Goal: Task Accomplishment & Management: Manage account settings

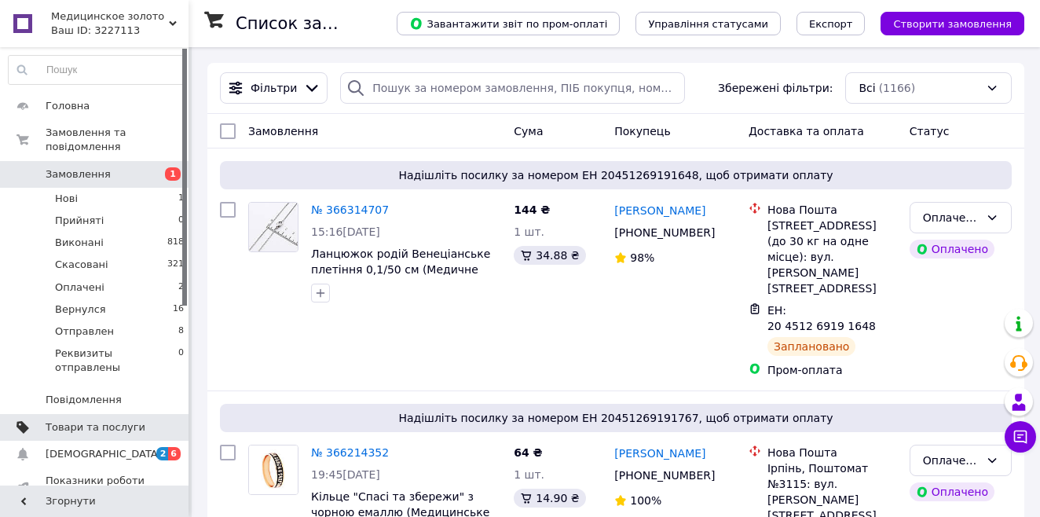
click at [90, 420] on span "Товари та послуги" at bounding box center [96, 427] width 100 height 14
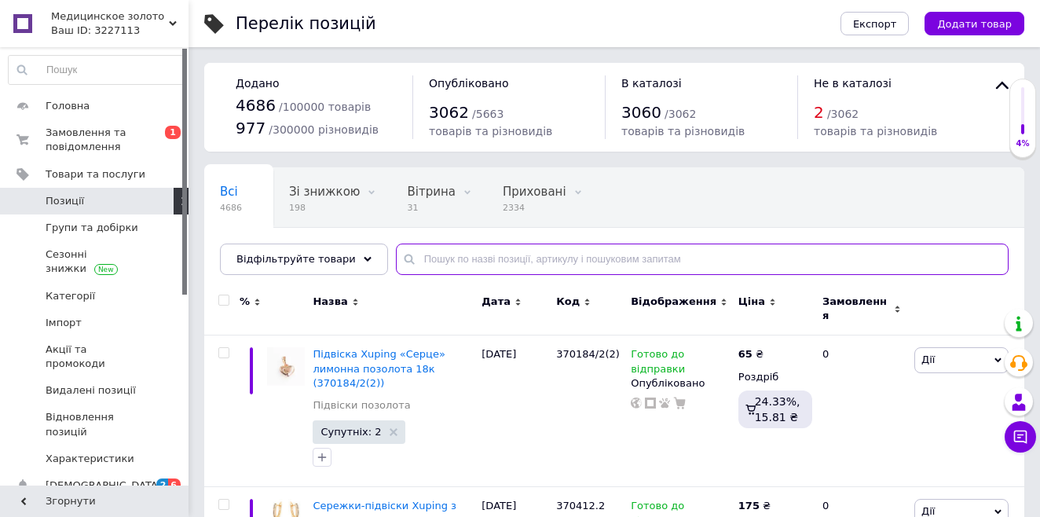
click at [441, 260] on input "text" at bounding box center [702, 259] width 613 height 31
paste input "371001(2)"
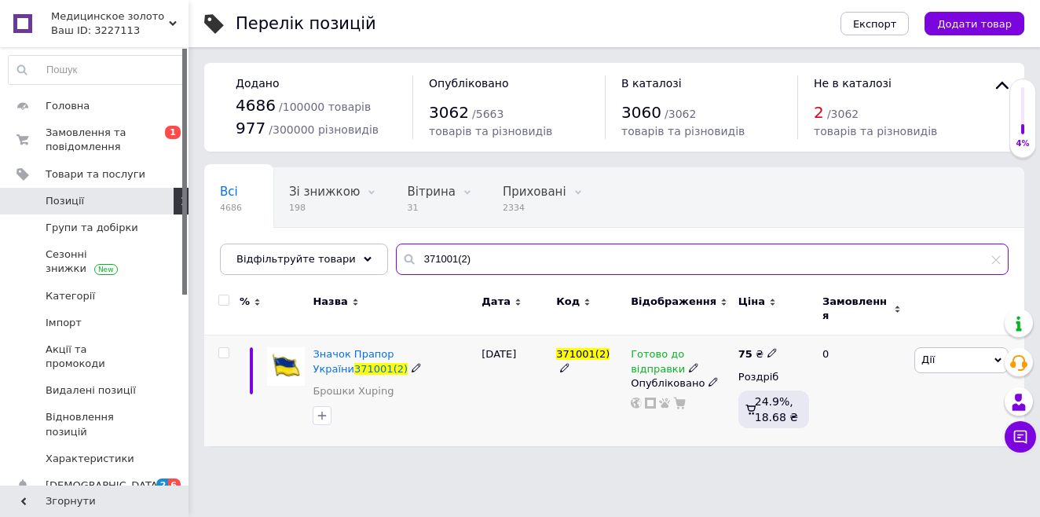
type input "371001(2)"
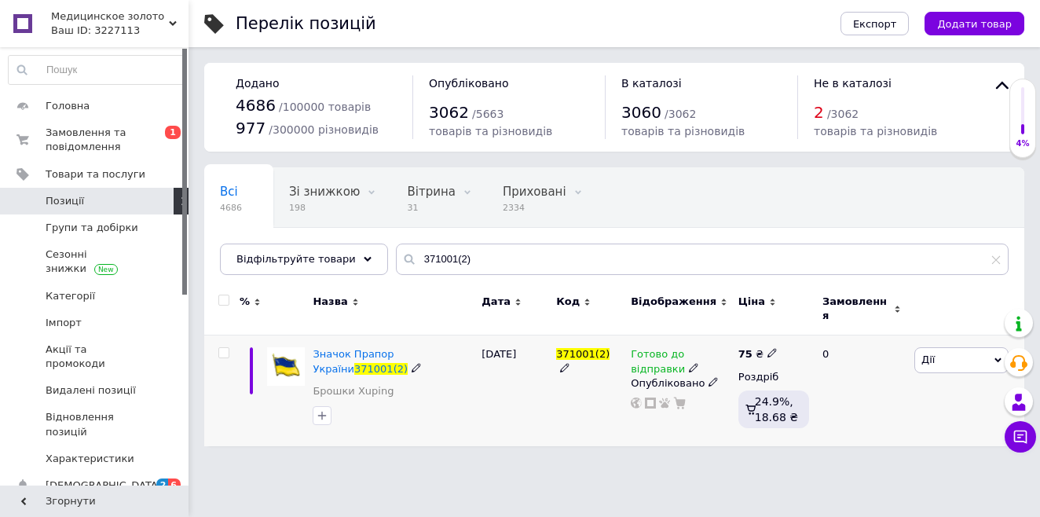
click at [995, 358] on icon at bounding box center [997, 360] width 7 height 5
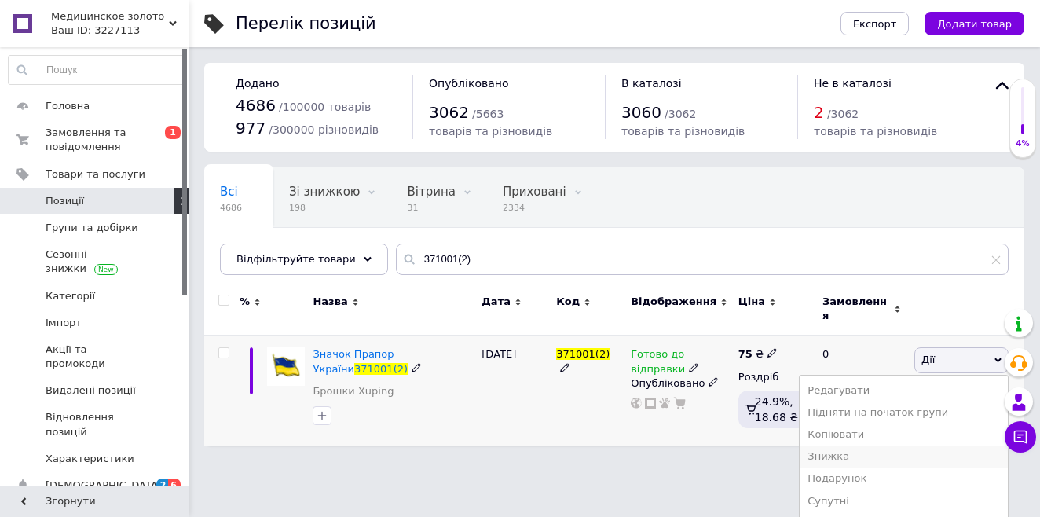
click at [908, 456] on li "Знижка" at bounding box center [904, 456] width 208 height 22
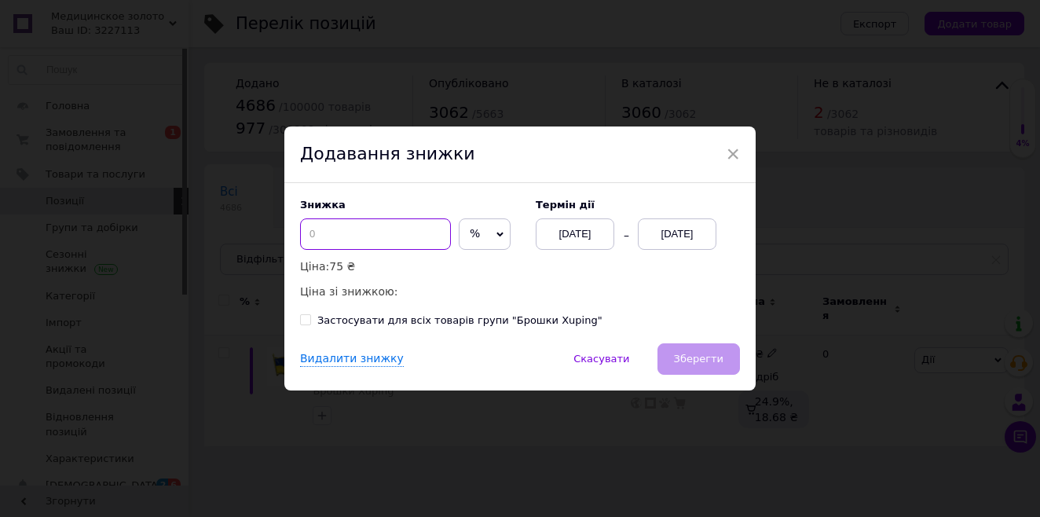
click at [360, 233] on input at bounding box center [375, 233] width 151 height 31
type input "2"
type input "35"
click at [690, 246] on div "[DATE]" at bounding box center [677, 233] width 79 height 31
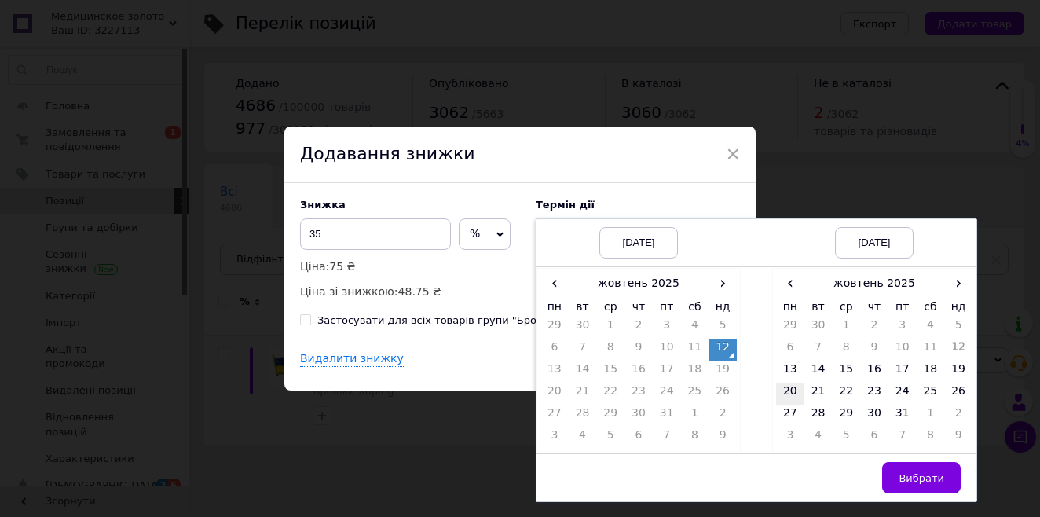
click at [791, 394] on td "20" at bounding box center [790, 394] width 28 height 22
click at [896, 471] on button "Вибрати" at bounding box center [921, 477] width 79 height 31
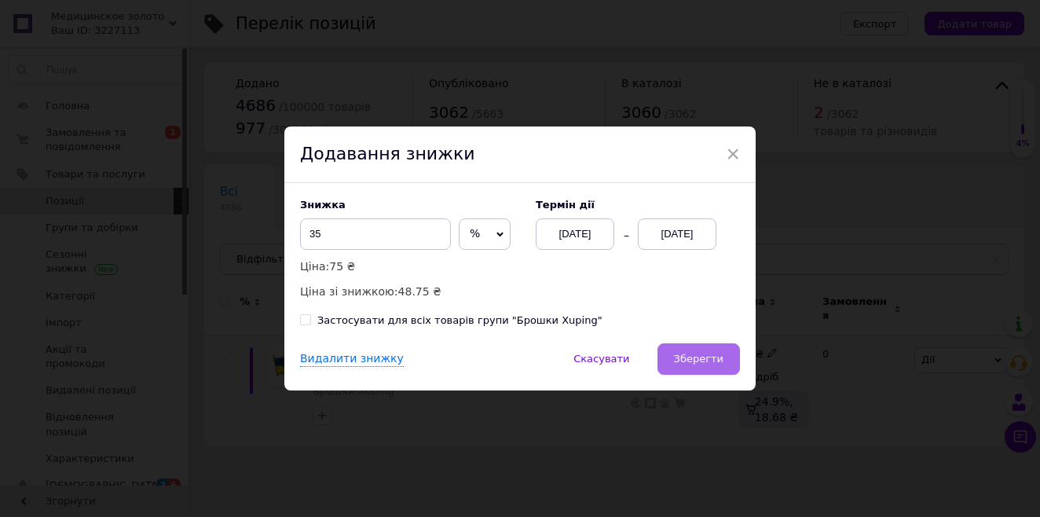
click at [720, 352] on button "Зберегти" at bounding box center [698, 358] width 82 height 31
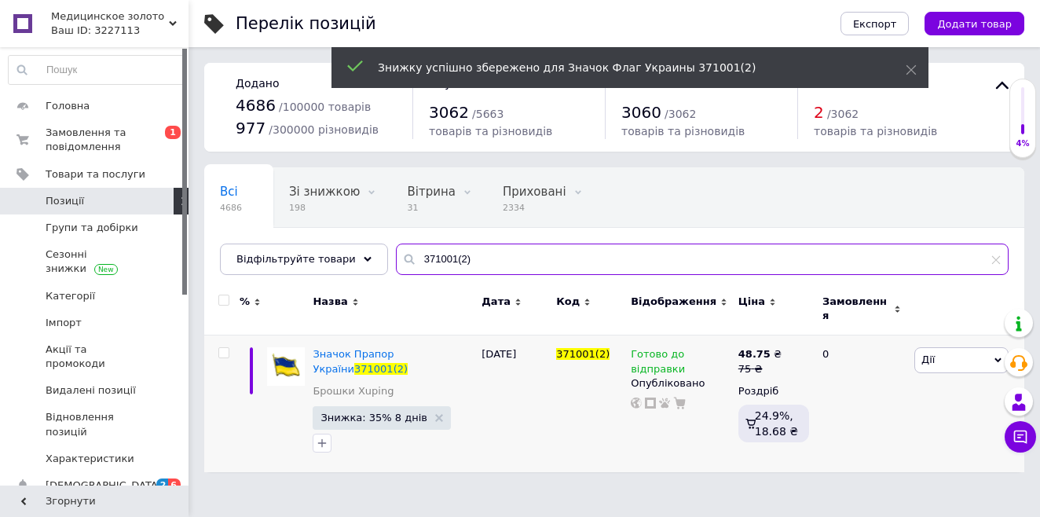
click at [472, 261] on input "371001(2)" at bounding box center [702, 259] width 613 height 31
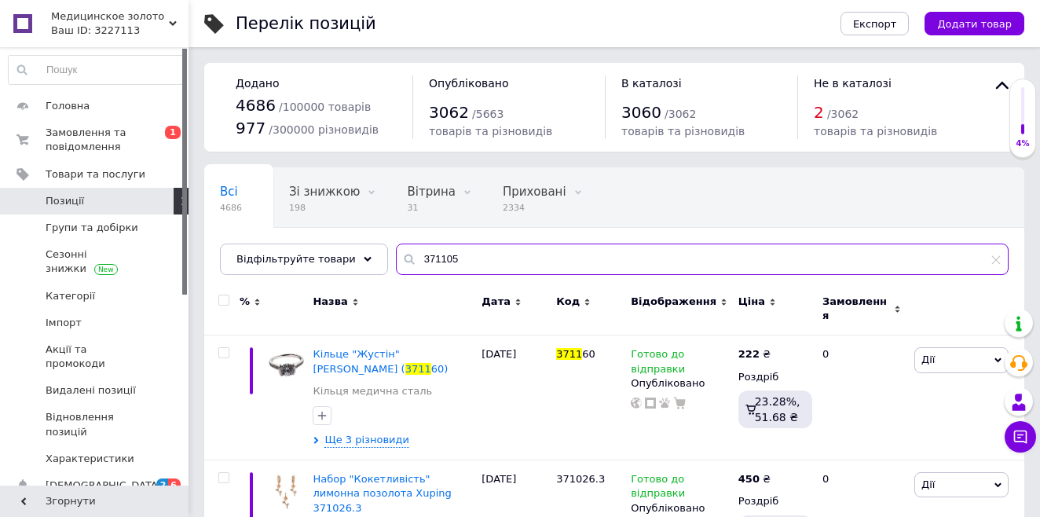
type input "371105"
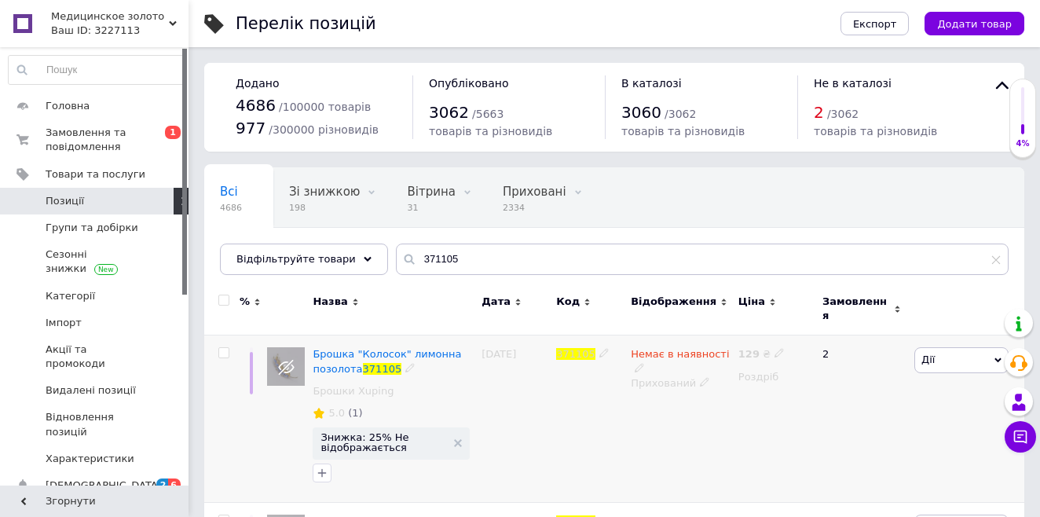
click at [599, 348] on icon at bounding box center [603, 352] width 9 height 9
click at [607, 384] on div at bounding box center [589, 418] width 75 height 167
click at [642, 363] on icon at bounding box center [639, 367] width 9 height 9
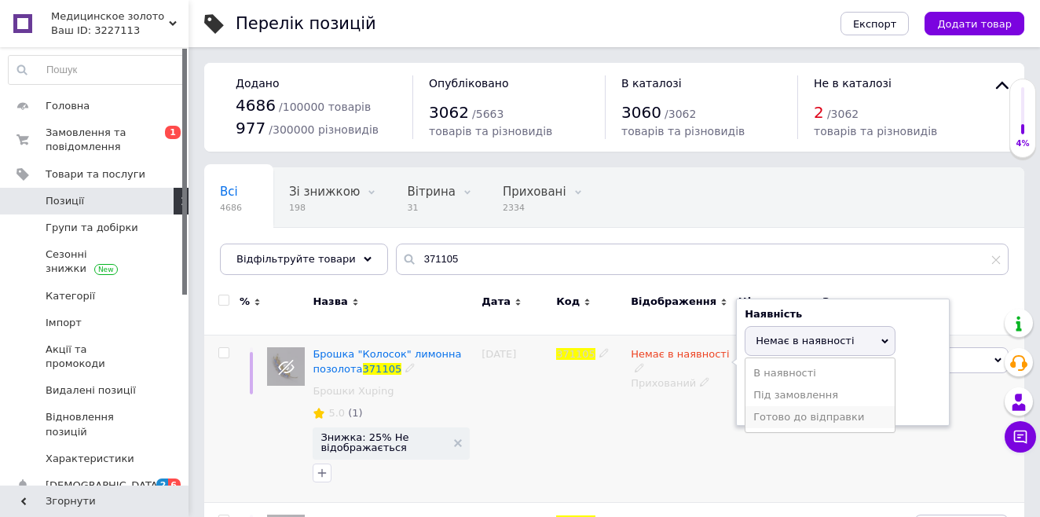
click at [781, 406] on li "Готово до відправки" at bounding box center [819, 417] width 149 height 22
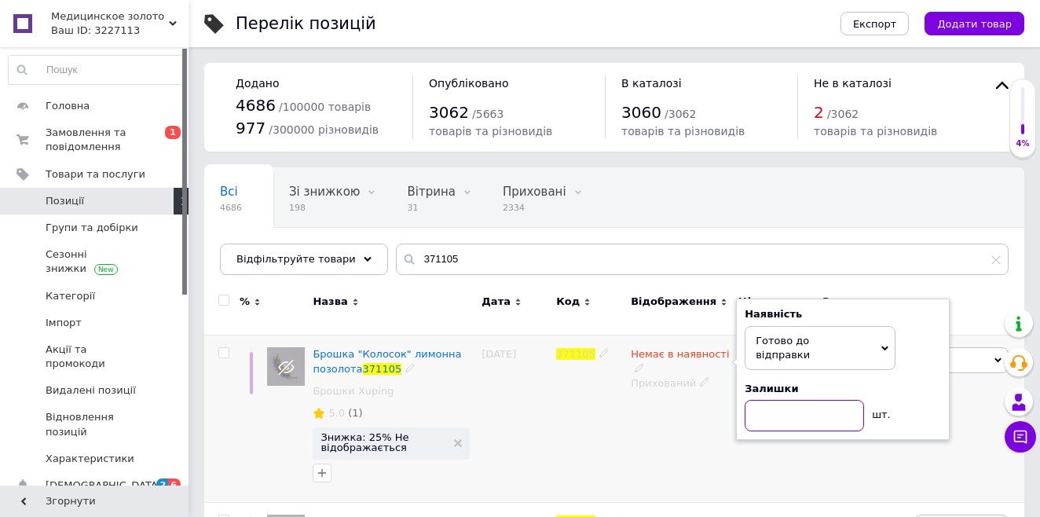
click at [752, 400] on input at bounding box center [804, 415] width 119 height 31
type input "3"
click at [669, 442] on div "Немає в наявності Наявність [PERSON_NAME] до відправки В наявності Немає в наяв…" at bounding box center [681, 418] width 108 height 167
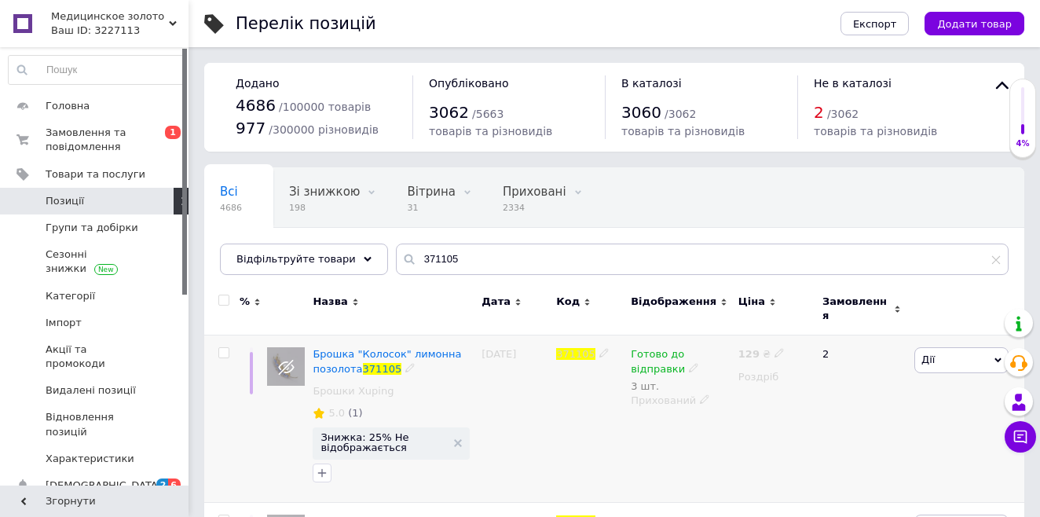
click at [700, 394] on icon at bounding box center [704, 398] width 9 height 9
click at [689, 419] on li "Опубліковано" at bounding box center [677, 430] width 105 height 22
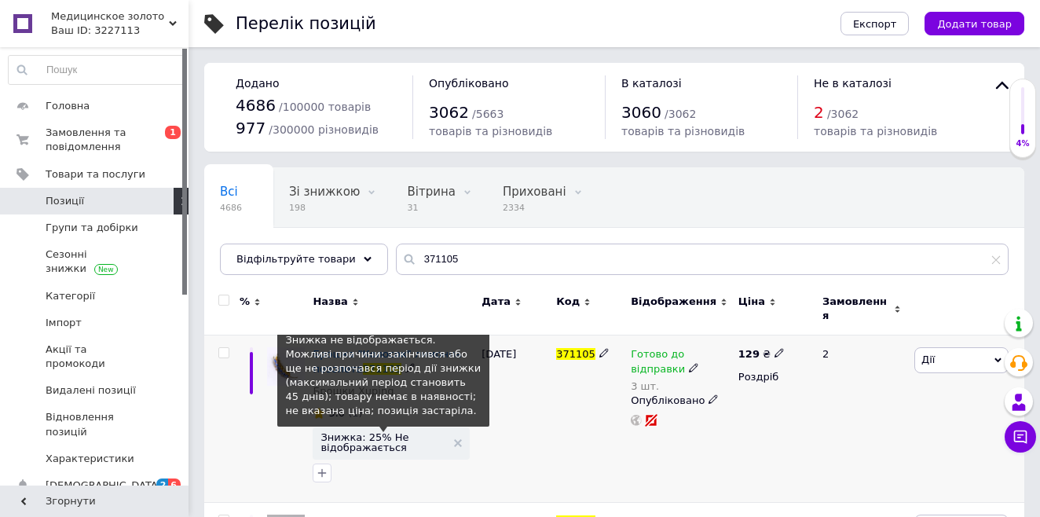
click at [406, 432] on span "Знижка: 25% Не відображається" at bounding box center [384, 442] width 126 height 20
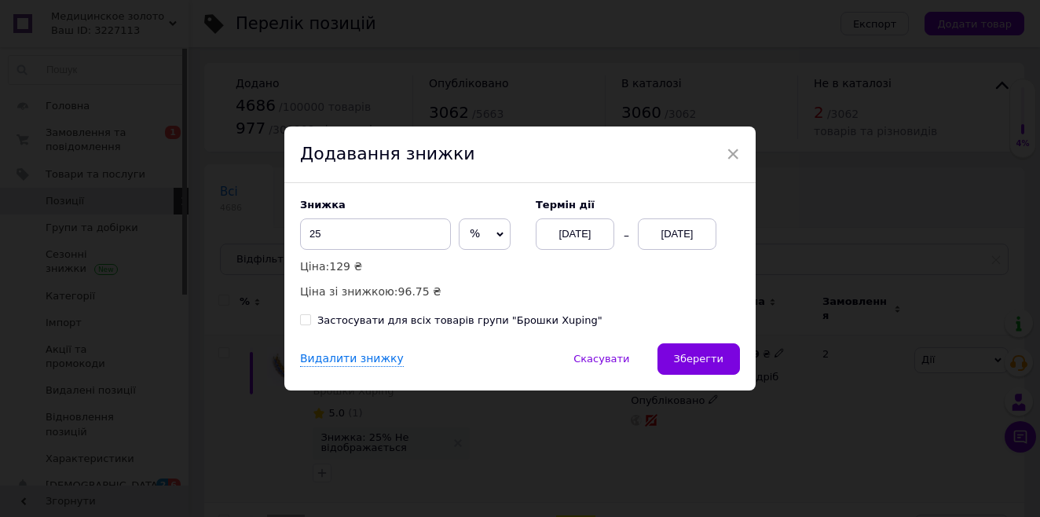
click at [673, 231] on div "[DATE]" at bounding box center [677, 233] width 79 height 31
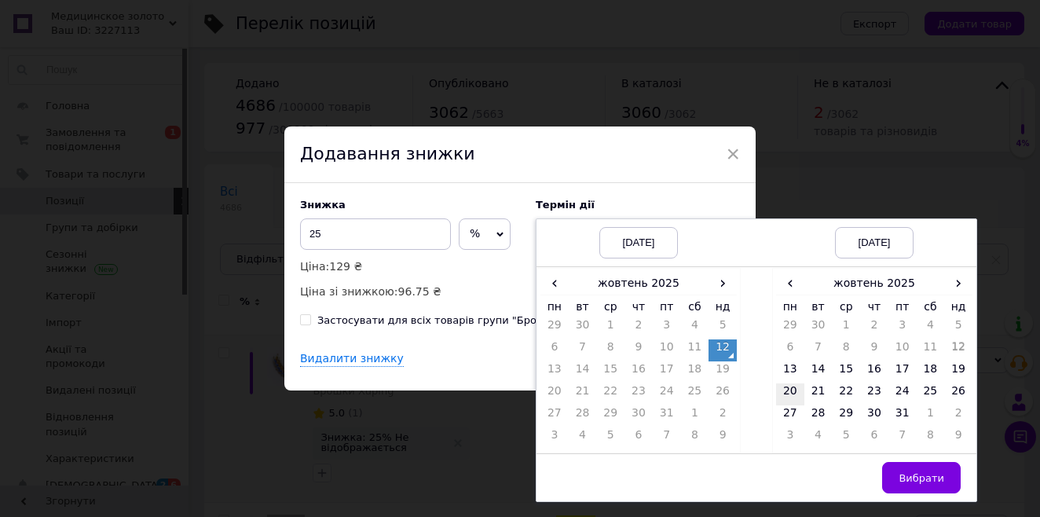
click at [784, 390] on td "20" at bounding box center [790, 394] width 28 height 22
click at [919, 463] on button "Вибрати" at bounding box center [921, 477] width 79 height 31
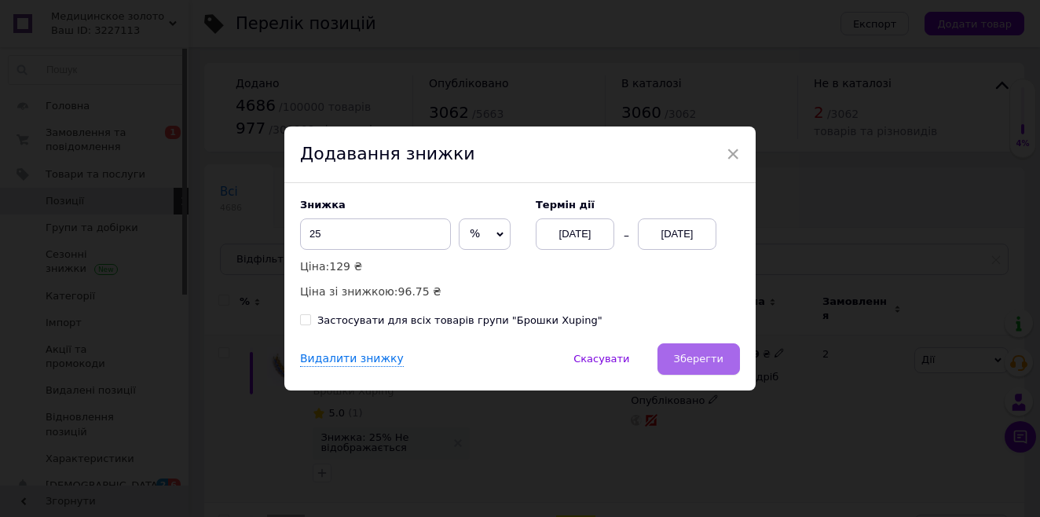
click at [716, 353] on span "Зберегти" at bounding box center [698, 359] width 49 height 12
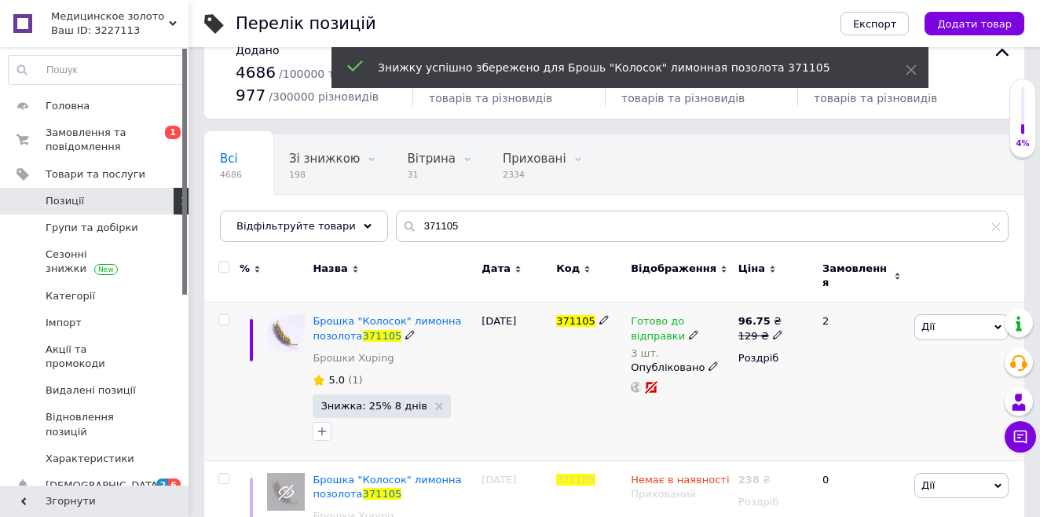
scroll to position [92, 0]
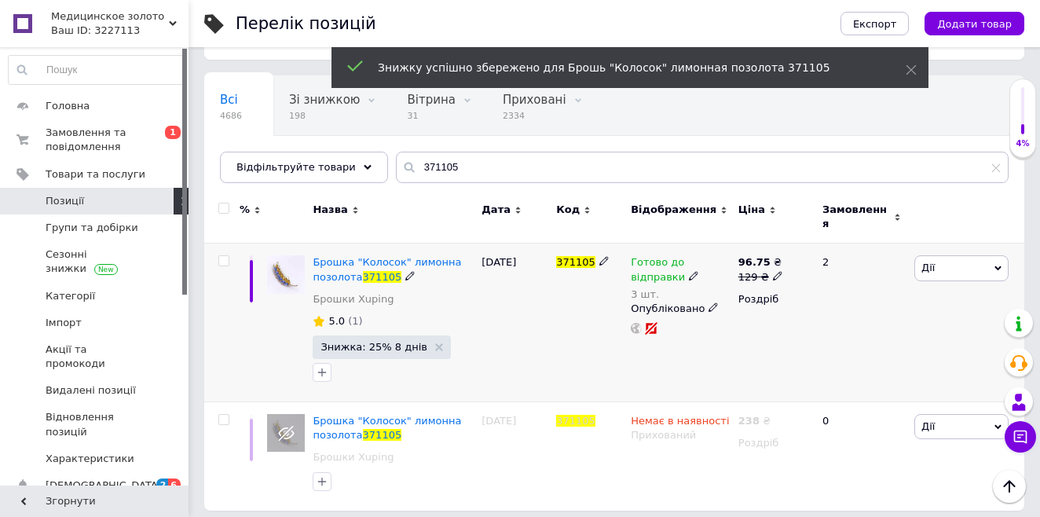
click at [997, 266] on icon at bounding box center [997, 268] width 7 height 5
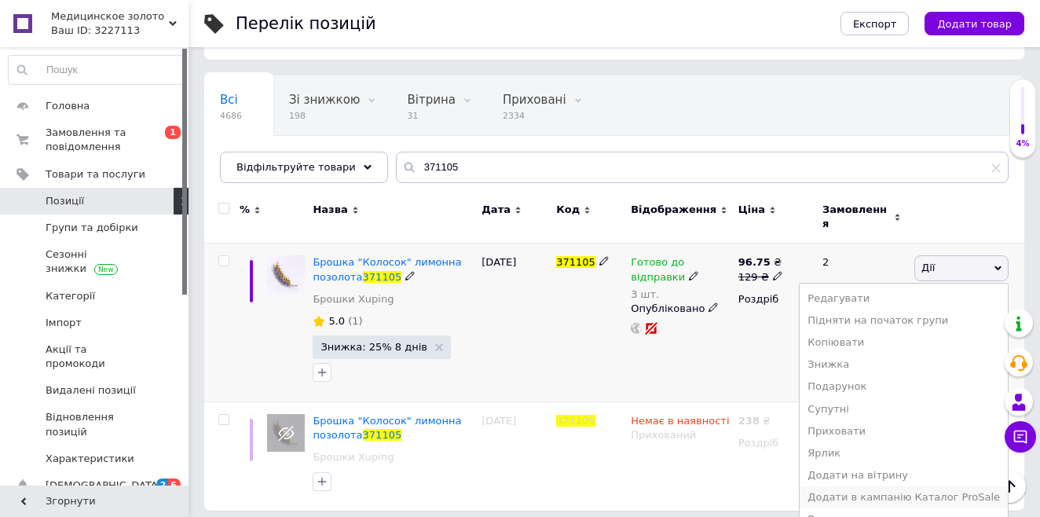
click at [953, 488] on li "Додати в кампанію Каталог ProSale" at bounding box center [904, 497] width 208 height 22
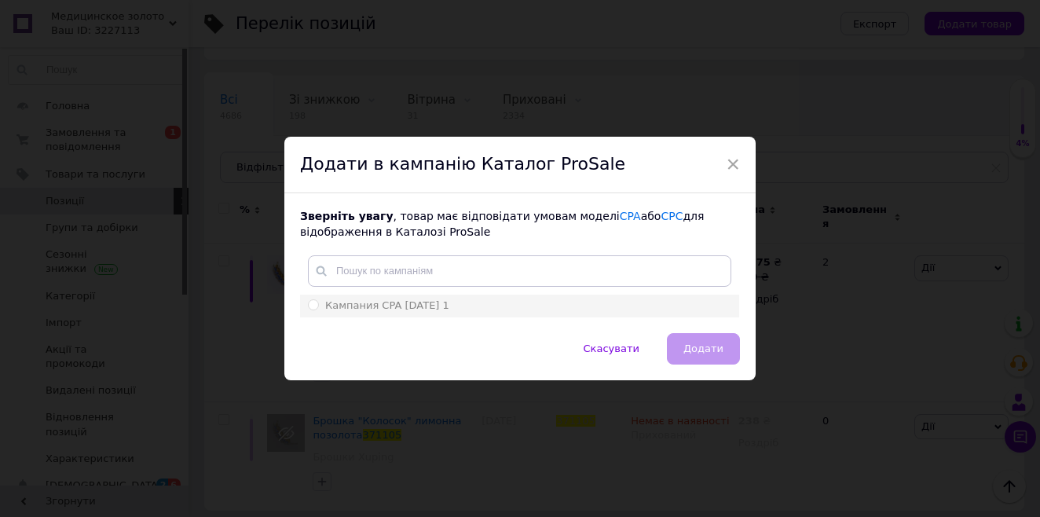
click at [311, 310] on span at bounding box center [313, 304] width 11 height 11
click at [311, 310] on input "Кампания CPA [DATE] 1" at bounding box center [313, 304] width 10 height 10
radio input "true"
click at [698, 350] on span "Додати" at bounding box center [703, 348] width 40 height 12
